Goal: Information Seeking & Learning: Learn about a topic

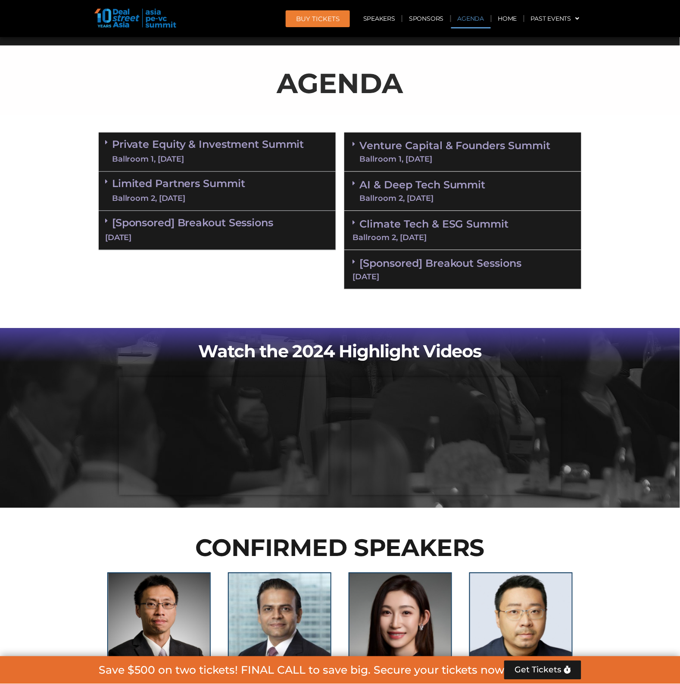
scroll to position [485, 0]
click at [191, 158] on div "Ballroom 1, [DATE]" at bounding box center [208, 159] width 192 height 11
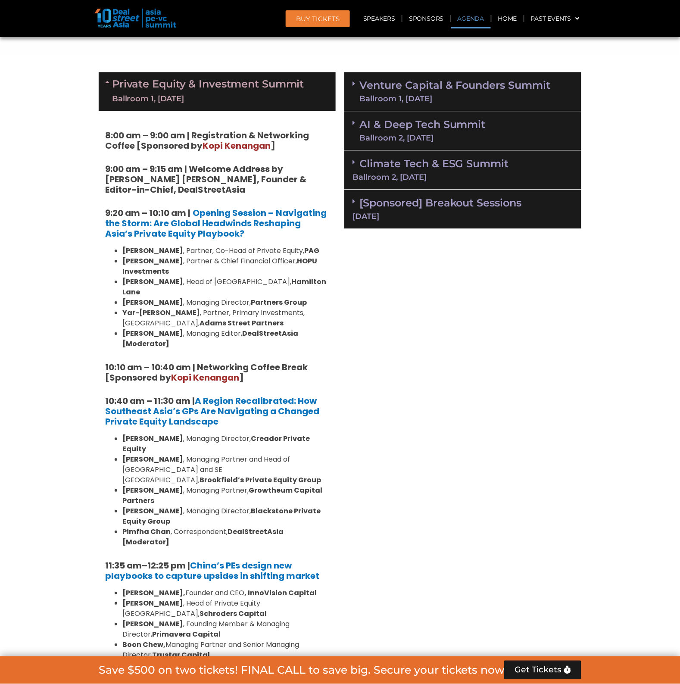
scroll to position [539, 0]
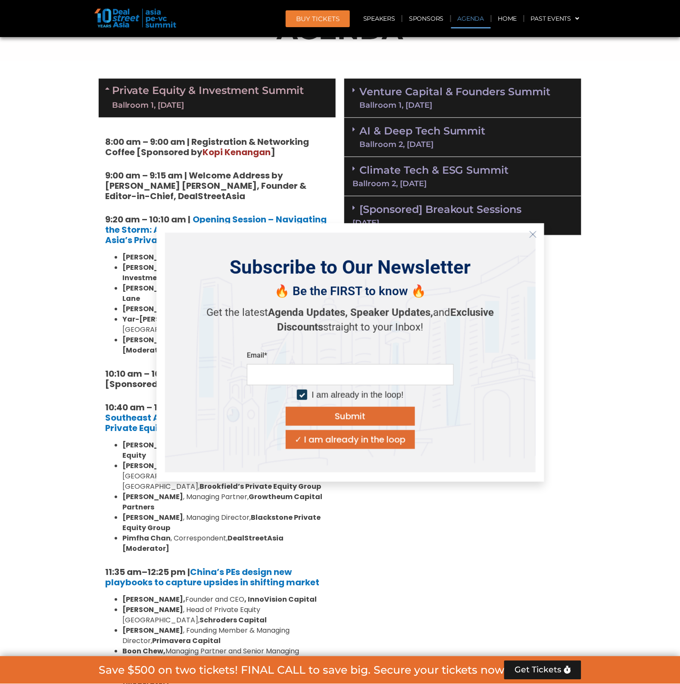
click at [532, 237] on icon "Close" at bounding box center [533, 235] width 8 height 8
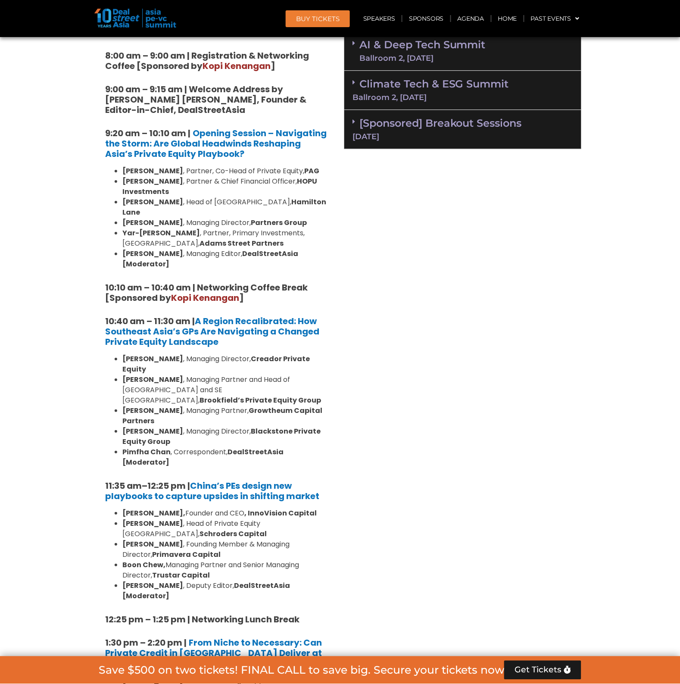
scroll to position [754, 0]
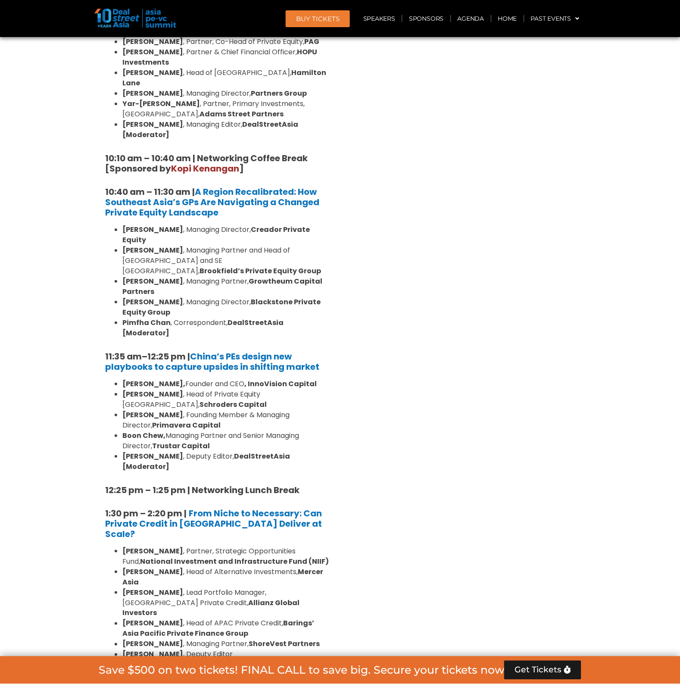
click at [425, 347] on div "Venture Capital & Founders​ Summit Ballroom 1, [DATE] 8:00 am – 9:00 am | Regis…" at bounding box center [463, 613] width 246 height 1508
drag, startPoint x: 442, startPoint y: 359, endPoint x: 453, endPoint y: 380, distance: 23.7
click at [443, 360] on div "Venture Capital & Founders​ Summit Ballroom 1, [DATE] 8:00 am – 9:00 am | Regis…" at bounding box center [463, 613] width 246 height 1508
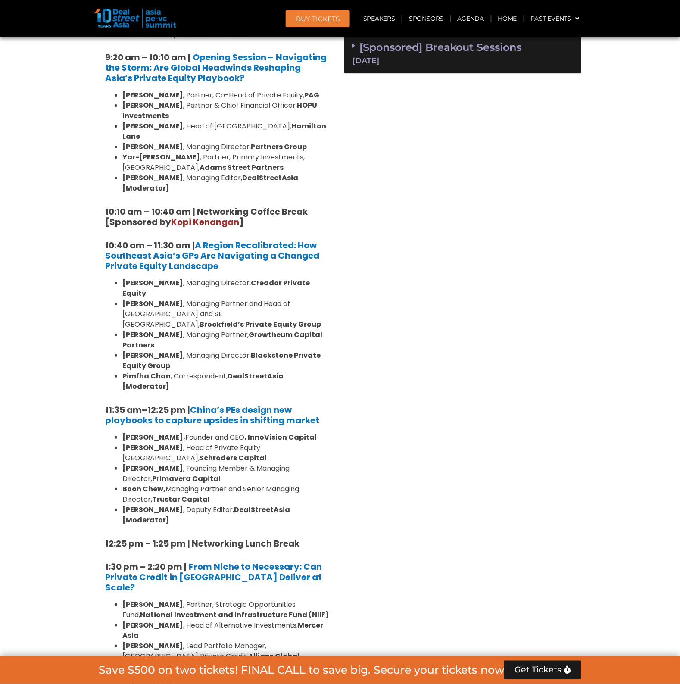
scroll to position [701, 0]
click at [470, 438] on div "Venture Capital & Founders​ Summit Ballroom 1, [DATE] 8:00 am – 9:00 am | Regis…" at bounding box center [463, 666] width 246 height 1508
click at [453, 420] on div "Venture Capital & Founders​ Summit Ballroom 1, [DATE] 8:00 am – 9:00 am | Regis…" at bounding box center [463, 666] width 246 height 1508
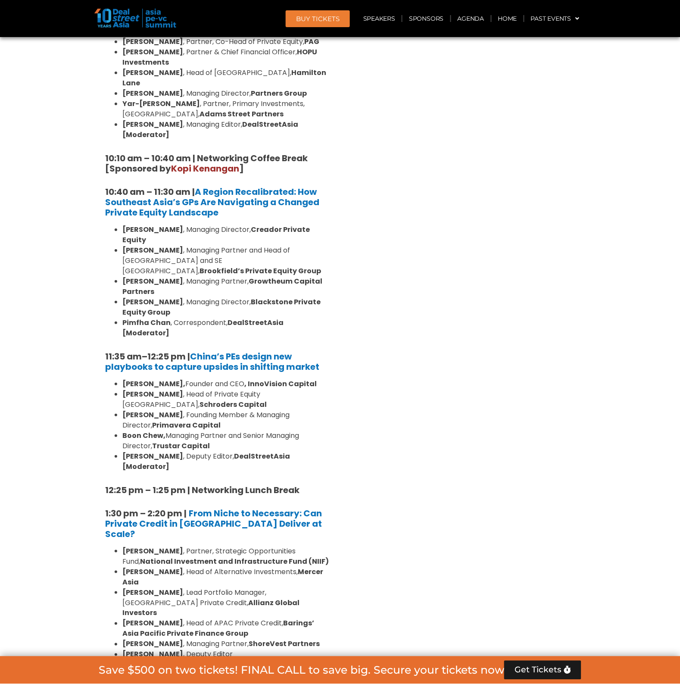
click at [413, 461] on div "Venture Capital & Founders​ Summit Ballroom 1, [DATE] 8:00 am – 9:00 am | Regis…" at bounding box center [463, 613] width 246 height 1508
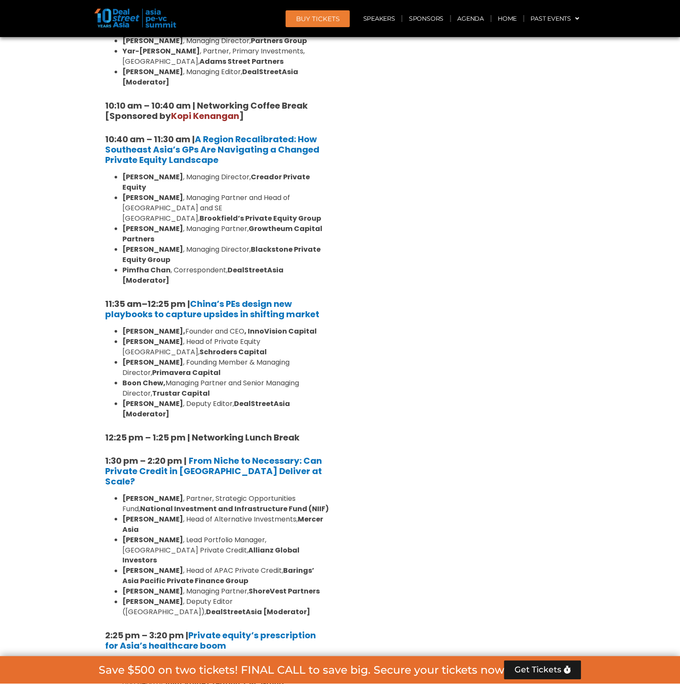
scroll to position [808, 0]
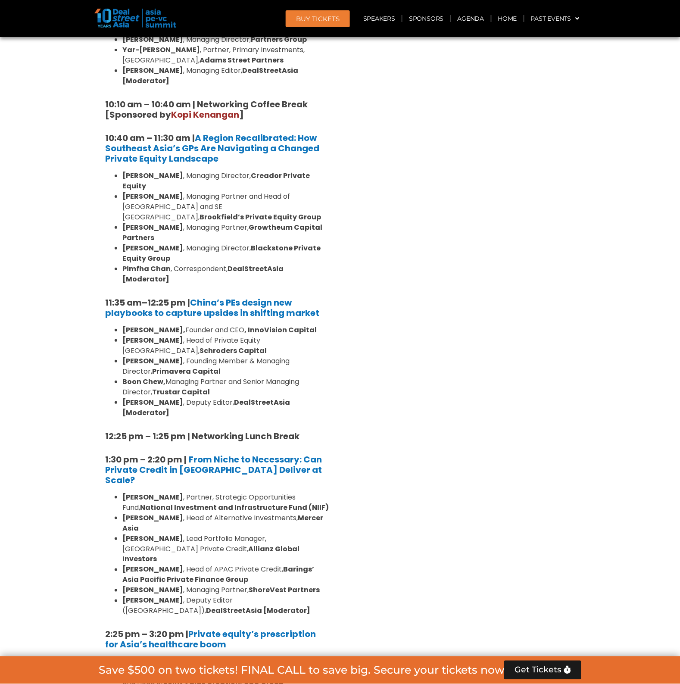
click at [413, 461] on div "Venture Capital & Founders​ Summit Ballroom 1, [DATE] 8:00 am – 9:00 am | Regis…" at bounding box center [463, 559] width 246 height 1508
click at [444, 410] on div "Venture Capital & Founders​ Summit Ballroom 1, [DATE] 8:00 am – 9:00 am | Regis…" at bounding box center [463, 559] width 246 height 1508
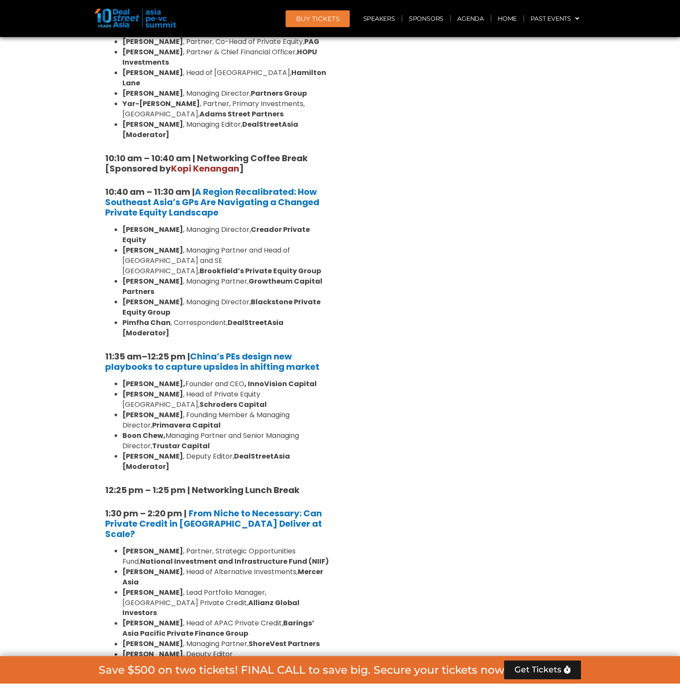
click at [438, 419] on div "Venture Capital & Founders​ Summit Ballroom 1, [DATE] 8:00 am – 9:00 am | Regis…" at bounding box center [463, 613] width 246 height 1508
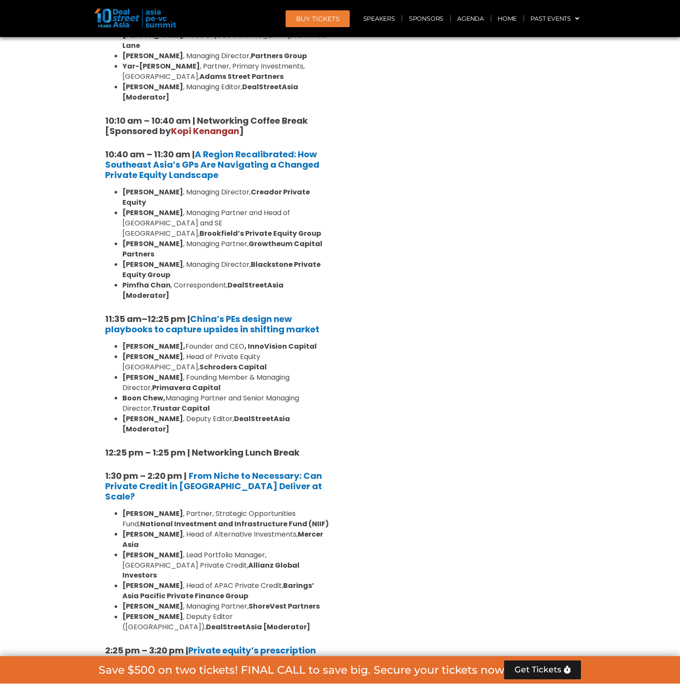
scroll to position [808, 0]
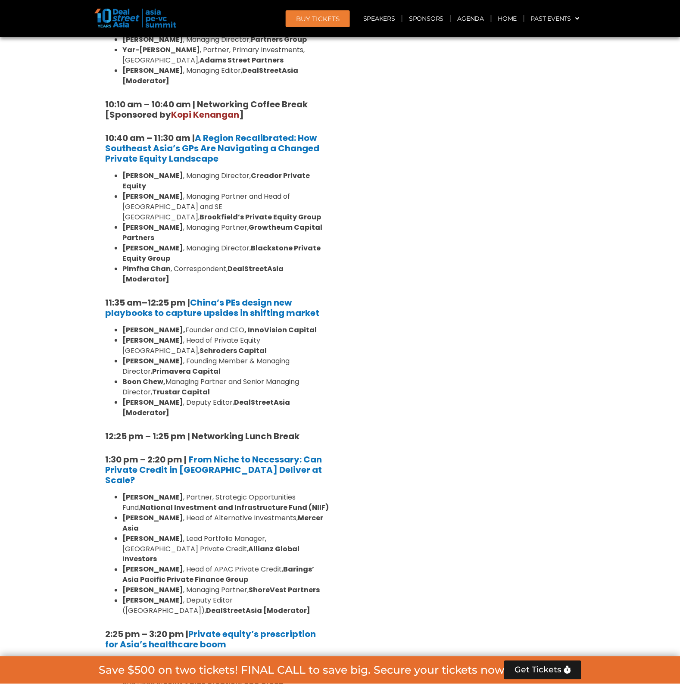
click at [426, 421] on div "Venture Capital & Founders​ Summit Ballroom 1, [DATE] 8:00 am – 9:00 am | Regis…" at bounding box center [463, 559] width 246 height 1508
